Goal: Entertainment & Leisure: Consume media (video, audio)

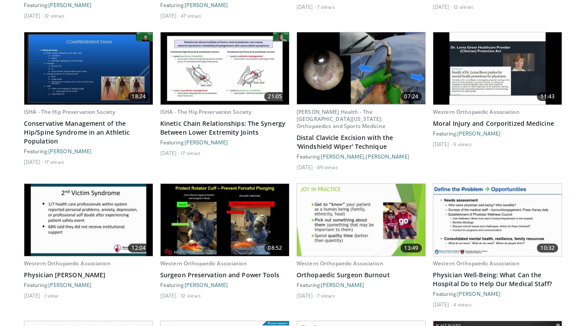
scroll to position [820, 0]
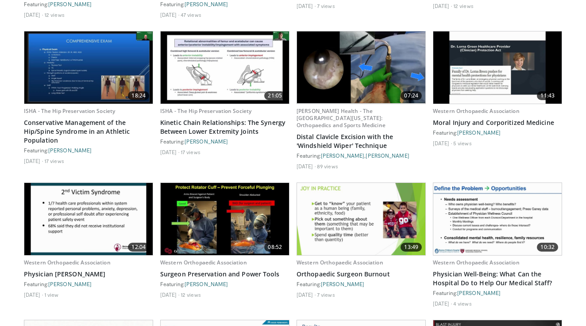
click at [393, 216] on img at bounding box center [361, 219] width 128 height 72
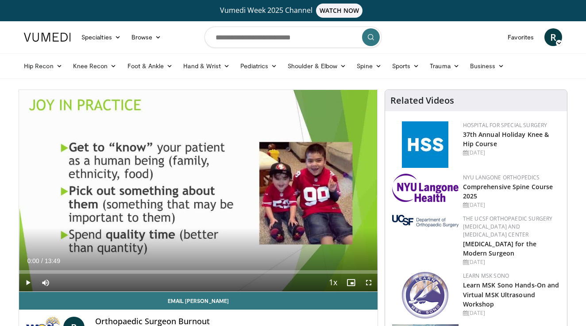
click at [368, 282] on span "Video Player" at bounding box center [369, 283] width 18 height 18
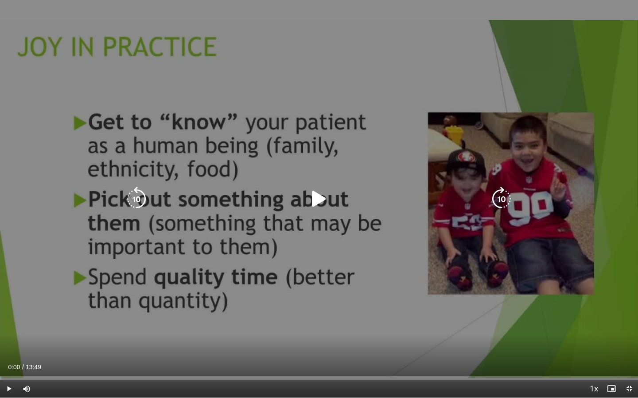
click at [320, 201] on icon "Video Player" at bounding box center [318, 199] width 25 height 25
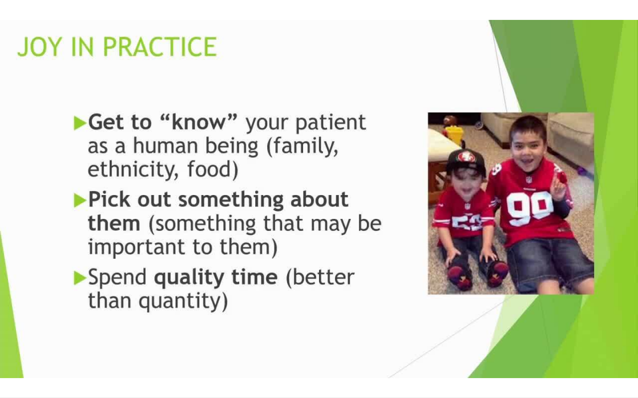
click at [500, 298] on div "10 seconds Tap to unmute" at bounding box center [319, 199] width 638 height 398
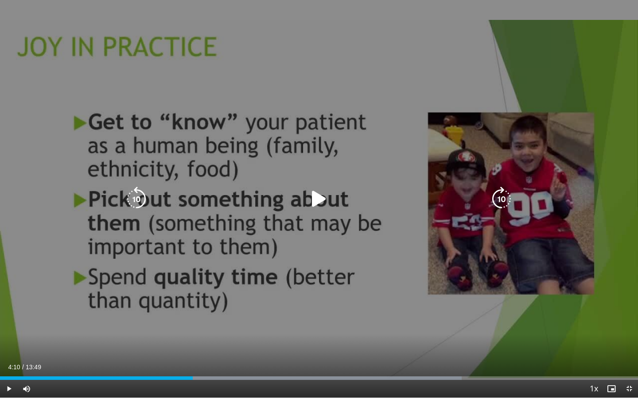
click at [556, 151] on div "10 seconds Tap to unmute" at bounding box center [319, 199] width 638 height 398
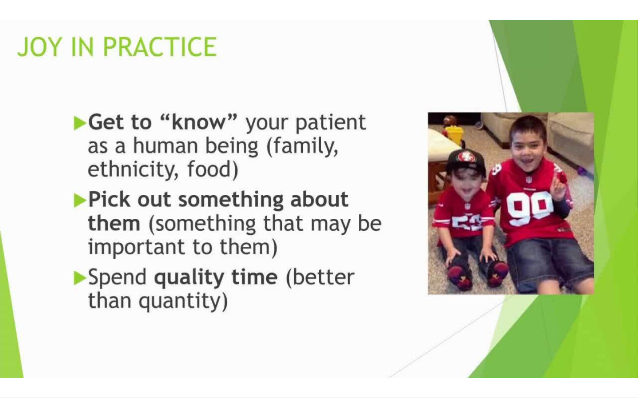
click at [586, 170] on div "10 seconds Tap to unmute" at bounding box center [319, 199] width 638 height 398
